Goal: Task Accomplishment & Management: Complete application form

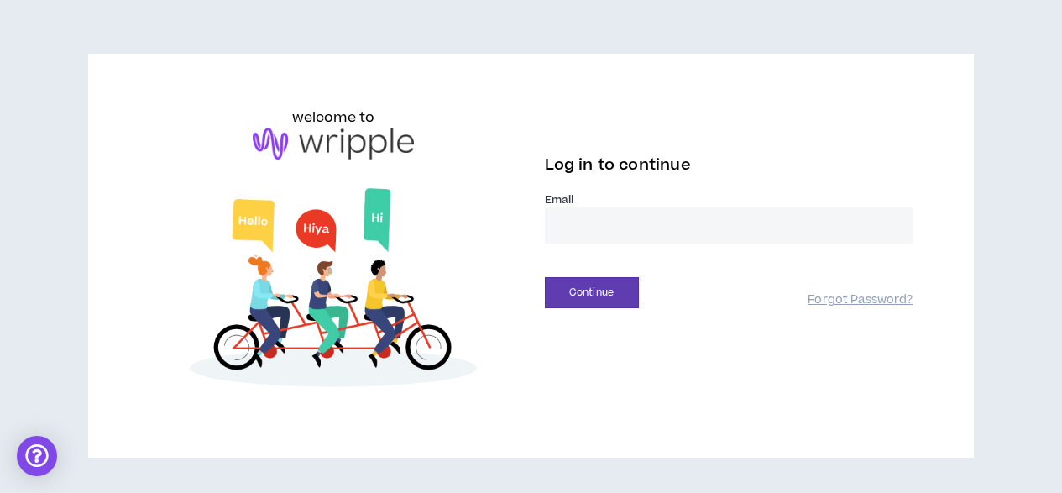
click at [603, 226] on input "email" at bounding box center [729, 225] width 368 height 36
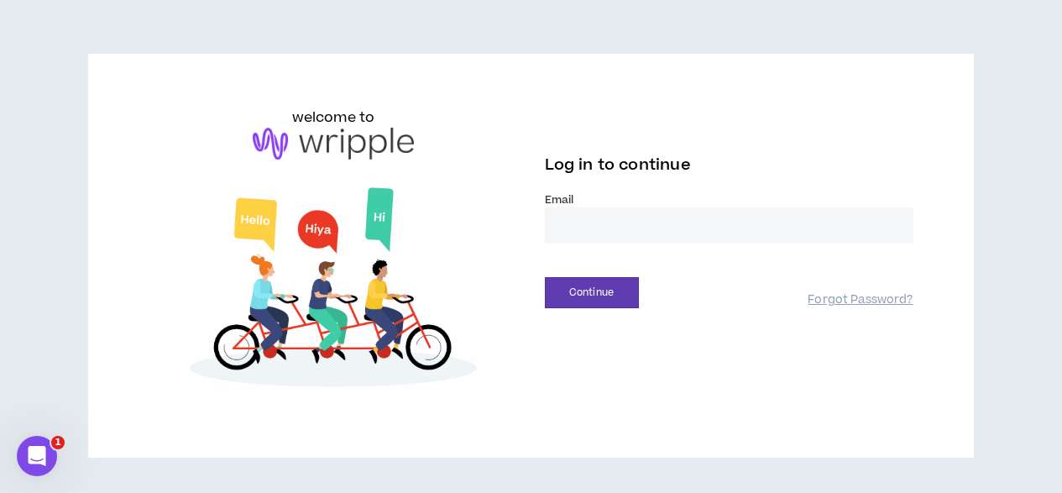
type input "**********"
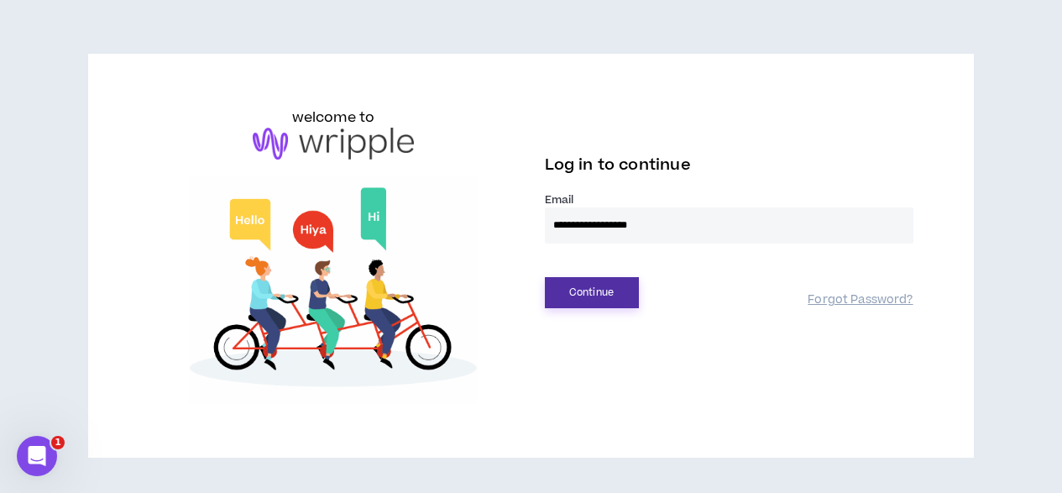
click at [596, 288] on button "Continue" at bounding box center [592, 292] width 94 height 31
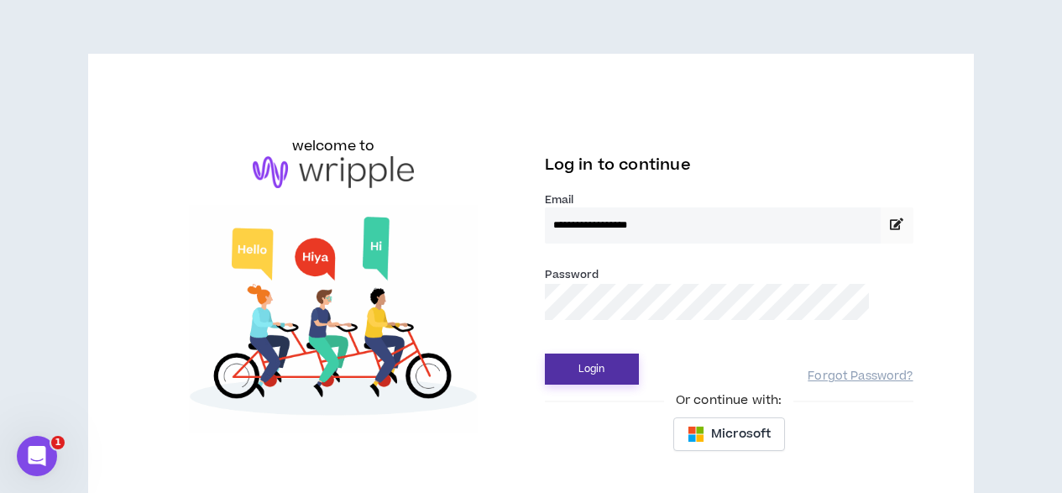
click at [602, 362] on button "Login" at bounding box center [592, 368] width 94 height 31
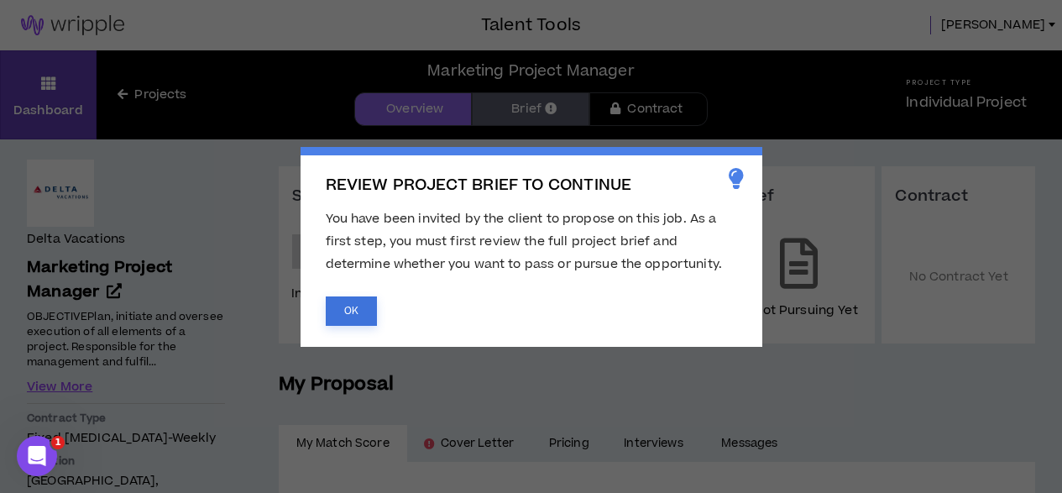
click at [361, 306] on button "OK" at bounding box center [351, 310] width 51 height 29
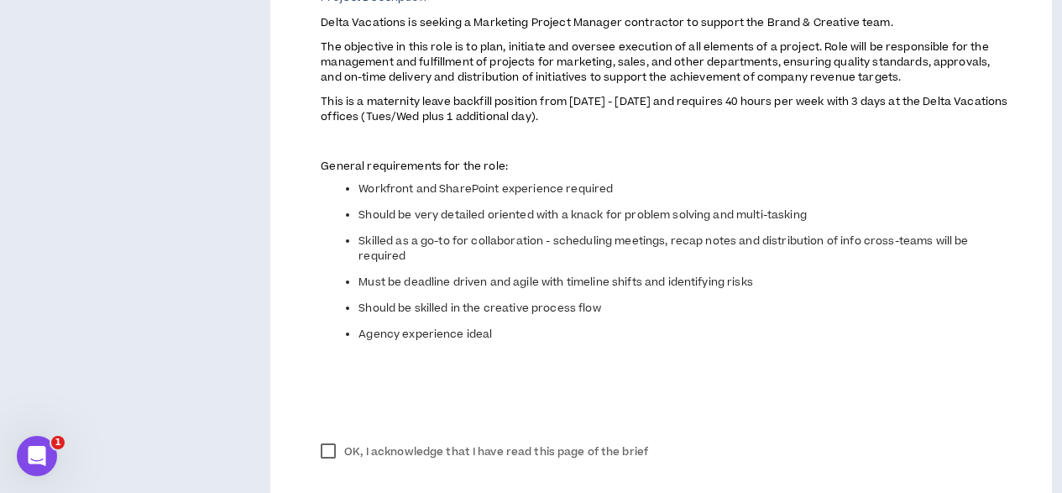
scroll to position [757, 0]
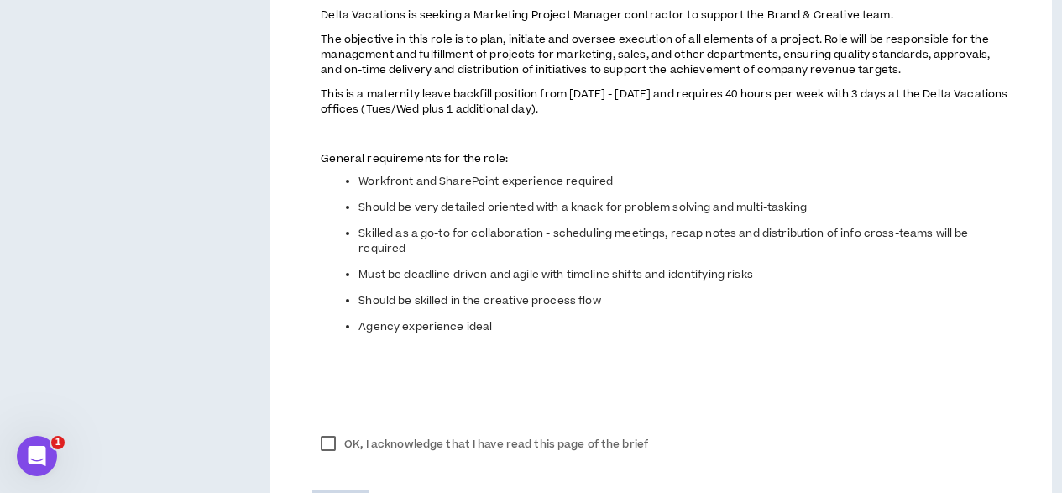
click at [334, 443] on label "OK, I acknowledge that I have read this page of the brief" at bounding box center [484, 443] width 344 height 25
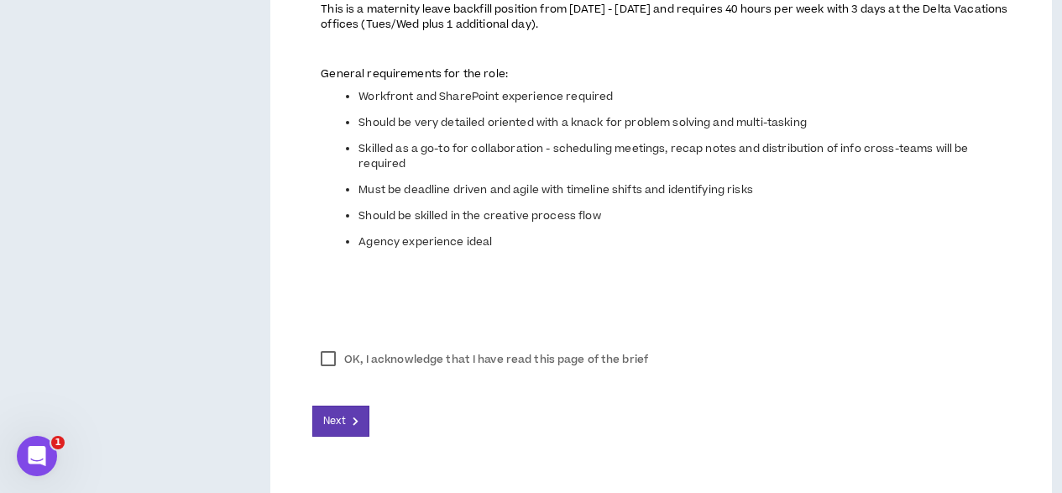
scroll to position [872, 0]
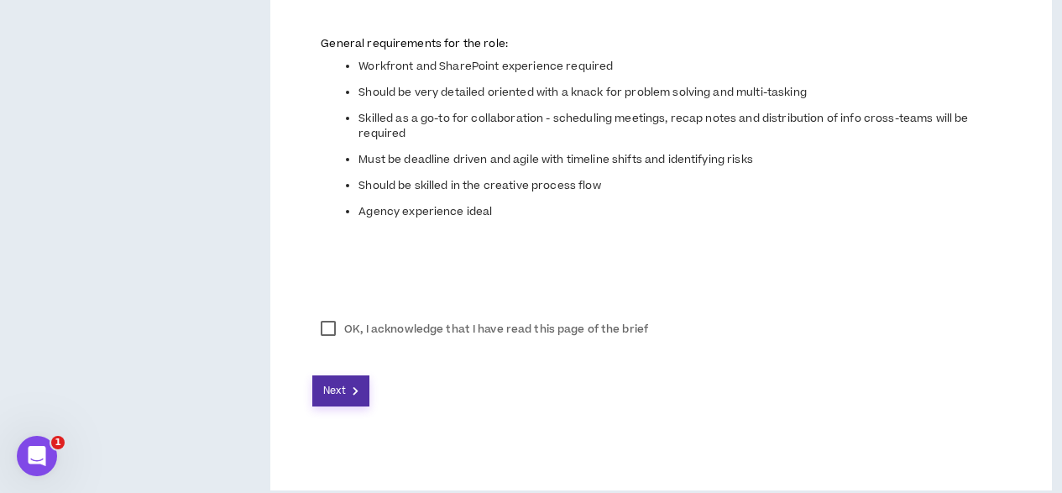
click at [336, 398] on span "Next" at bounding box center [334, 391] width 22 height 16
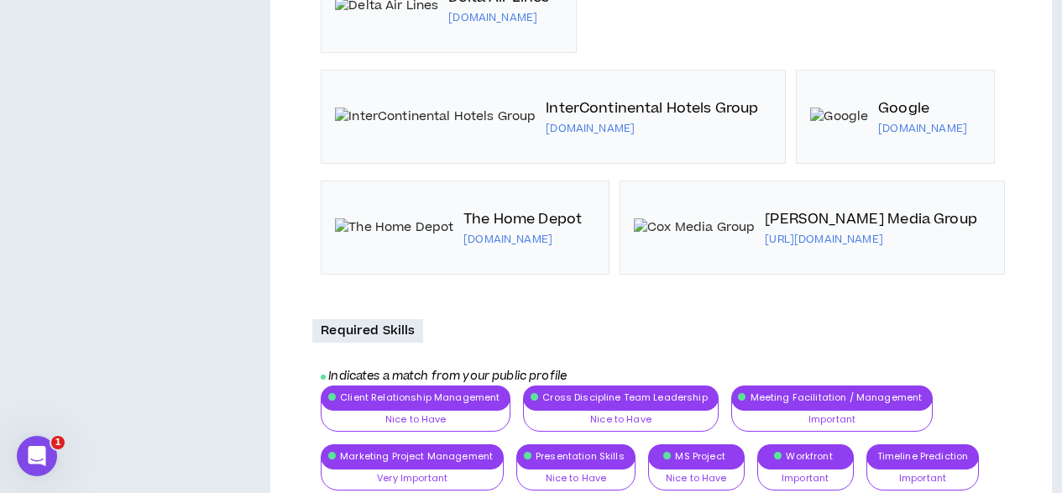
scroll to position [2062, 0]
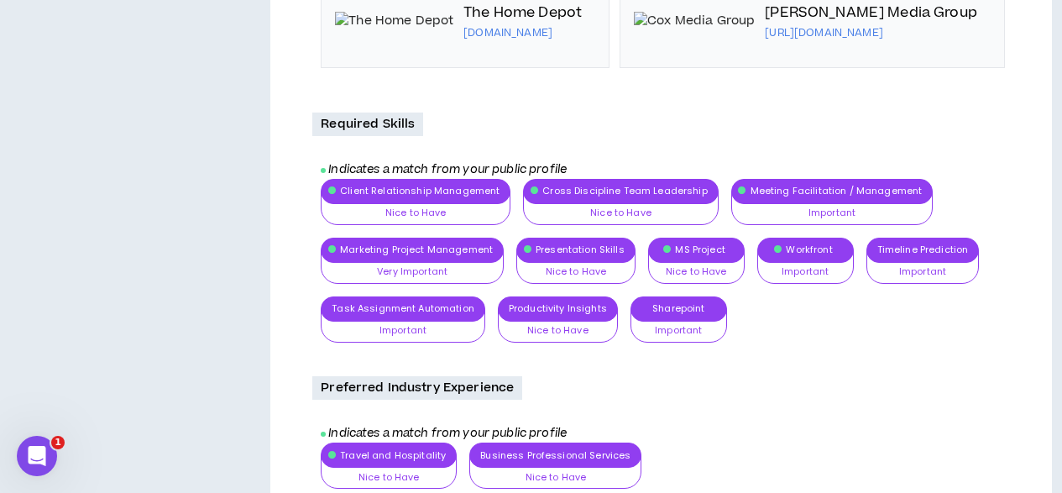
click at [420, 207] on div "Client Relationship Management Nice to Have Nice to Have Important Very Importa…" at bounding box center [665, 267] width 689 height 176
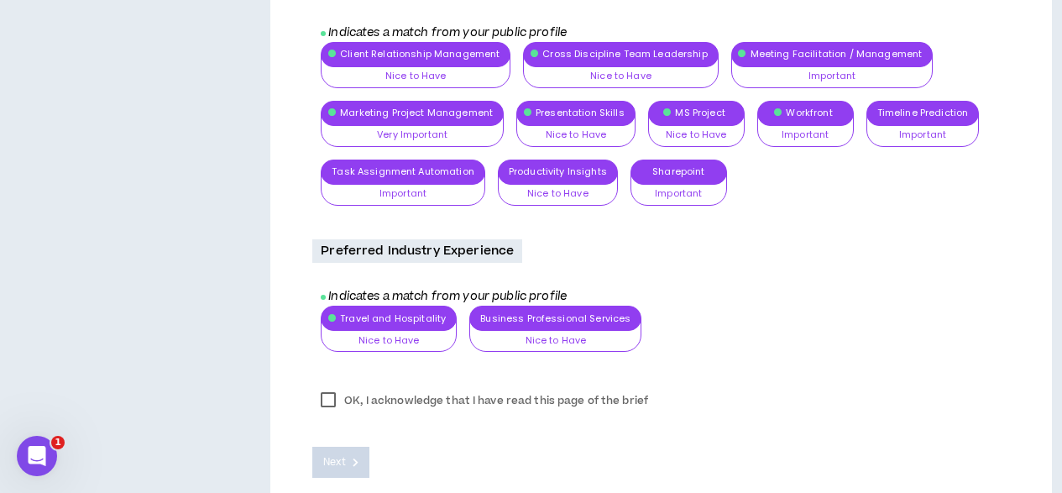
scroll to position [2290, 0]
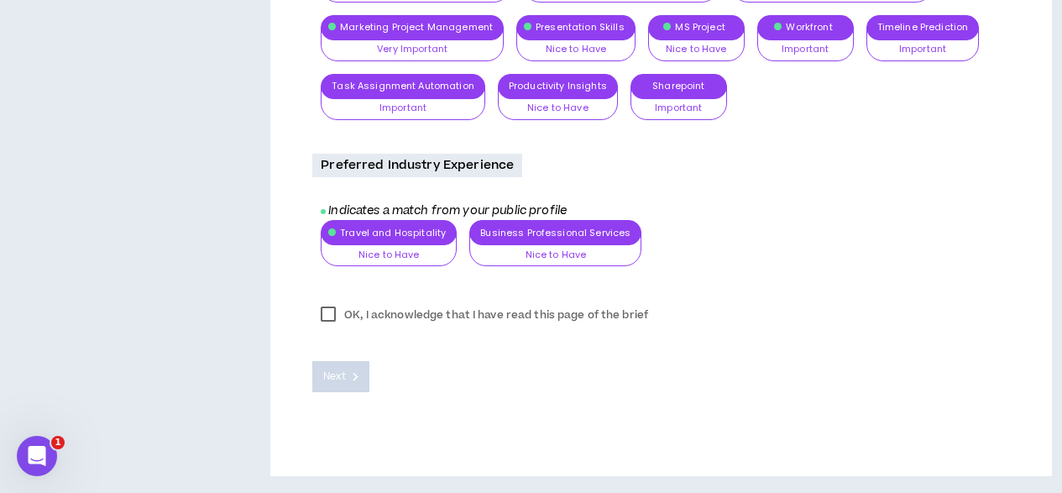
click at [334, 315] on label "OK, I acknowledge that I have read this page of the brief" at bounding box center [484, 314] width 344 height 25
drag, startPoint x: 354, startPoint y: 367, endPoint x: 390, endPoint y: 372, distance: 36.4
click at [353, 367] on button "Next" at bounding box center [340, 376] width 57 height 31
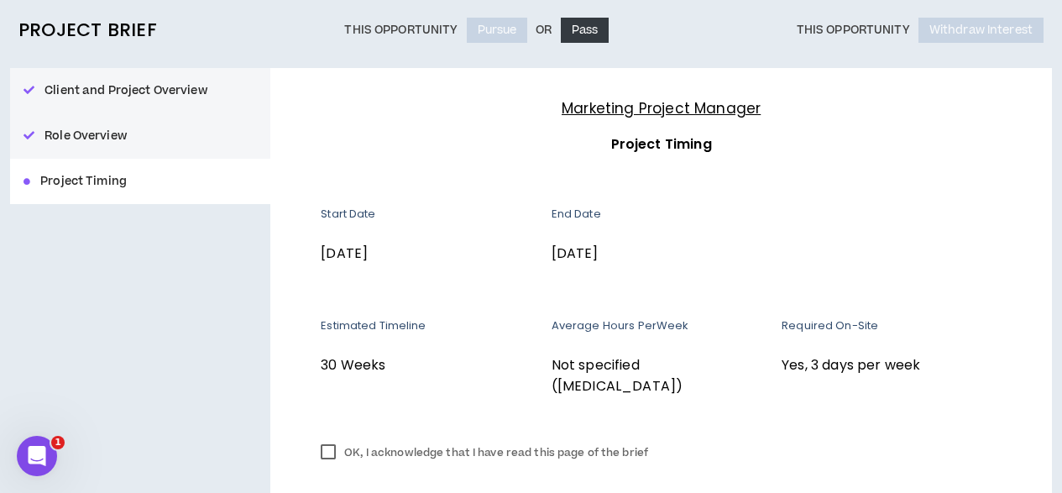
scroll to position [216, 0]
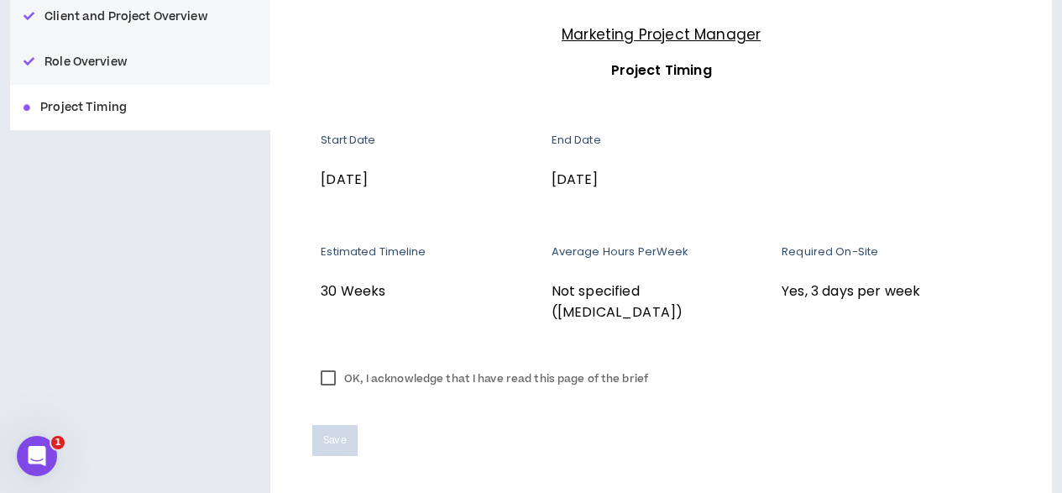
click at [331, 366] on label "OK, I acknowledge that I have read this page of the brief" at bounding box center [484, 378] width 344 height 25
click at [342, 432] on span "Save" at bounding box center [334, 440] width 23 height 16
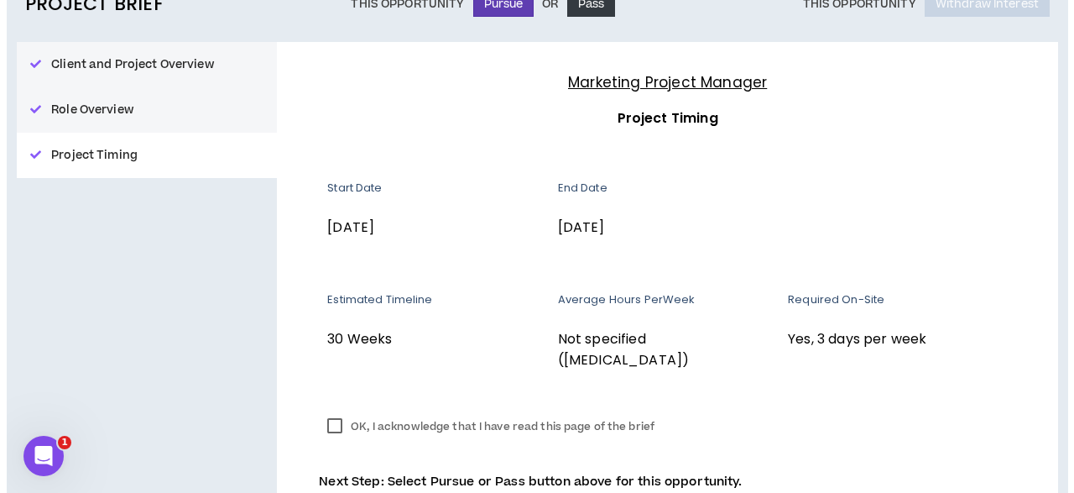
scroll to position [90, 0]
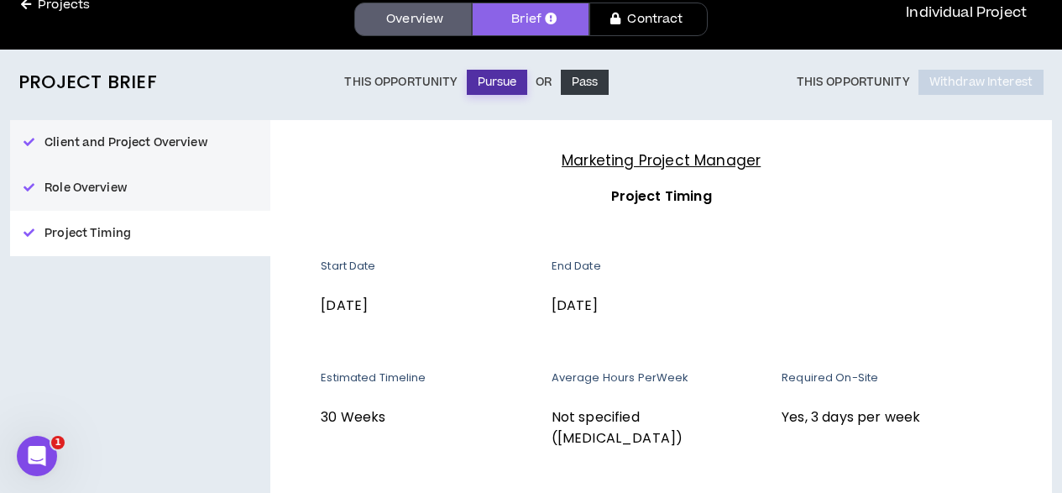
click at [498, 85] on button "Pursue" at bounding box center [497, 82] width 61 height 25
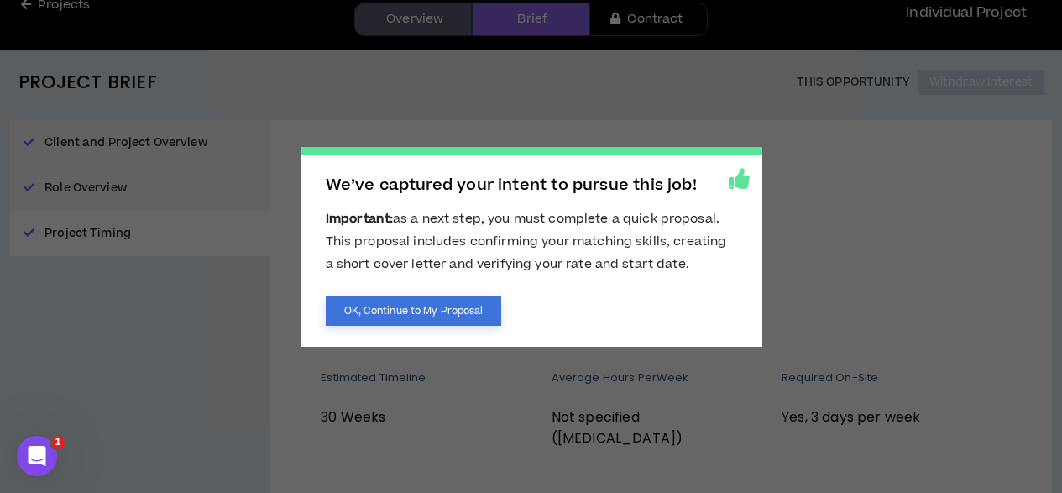
click at [402, 311] on button "OK, Continue to My Proposal" at bounding box center [414, 310] width 176 height 29
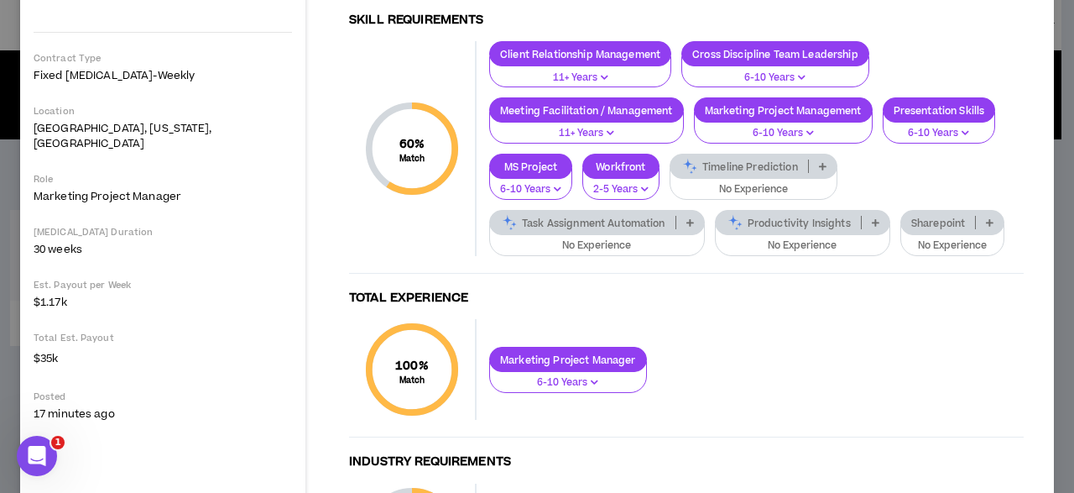
scroll to position [416, 0]
